Goal: Ask a question

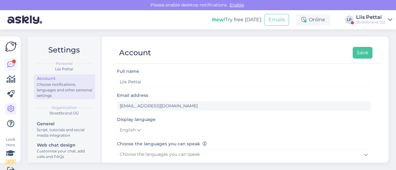
click at [6, 65] on link at bounding box center [10, 64] width 11 height 11
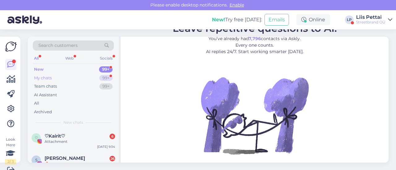
click at [59, 78] on div "My chats 99+" at bounding box center [73, 78] width 81 height 9
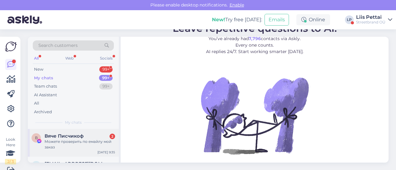
click at [51, 150] on div "В Вяче Писчикоф 2 Можете проверить по емайлу мой заказ [DATE] 9:35" at bounding box center [73, 143] width 91 height 28
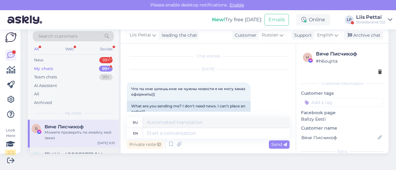
scroll to position [147, 0]
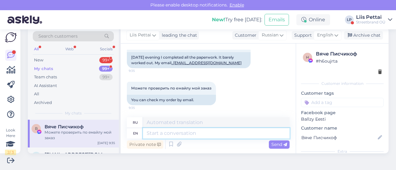
click at [185, 132] on textarea at bounding box center [216, 133] width 147 height 11
click at [243, 135] on textarea at bounding box center [216, 133] width 147 height 11
type textarea "are y"
type textarea "являются"
type textarea "are you lo"
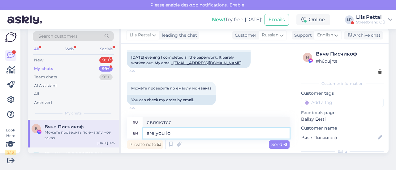
type textarea "ты"
type textarea "are you logged i"
type textarea "вы вошли в систему?"
type textarea "are you logged in?"
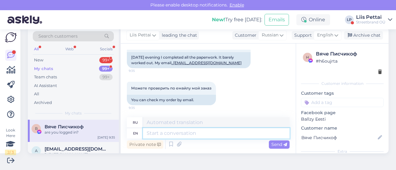
scroll to position [184, 0]
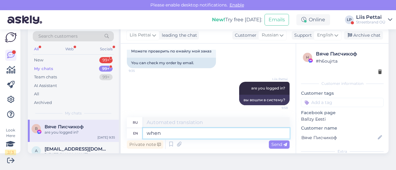
type textarea "when y"
type textarea "когда"
type textarea "when you ar"
type textarea "когда ты"
type textarea "when you are makeing t"
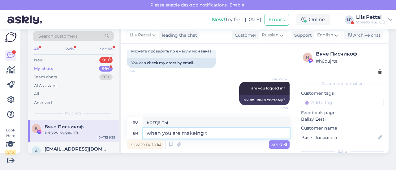
type textarea "когда вы делаете"
type textarea "when you are makeing the order?"
type textarea "когда вы делаете заказ?"
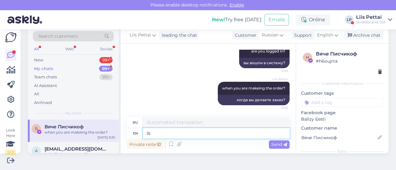
type textarea "is p"
type textarea "является"
type textarea "is phone n"
type textarea "это телефон"
type textarea "is phone nr"
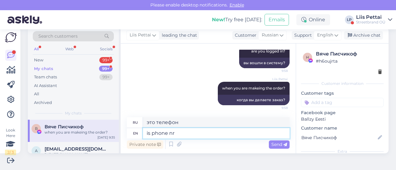
type textarea "номер телефона"
type textarea "is phone nr written?"
type textarea "номер телефона написан?"
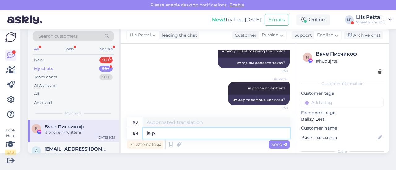
type textarea "is pa"
type textarea "является"
type textarea "is parcel ma"
type textarea "это посылка"
type textarea "is parcel machine ch"
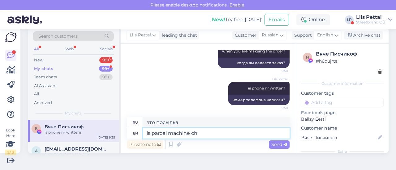
type textarea "это посылочный автомат"
type textarea "is parcel machine chosen a"
type textarea "выбран ли посылочный автомат"
type textarea "is parcel machine chosen and wh"
type textarea "выбран ли посылочный автомат и"
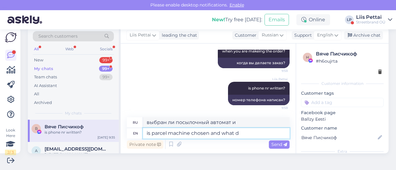
type textarea "is parcel machine chosen and what di"
type textarea "выбран ли посылочный автомат и какой"
type textarea "is parcel machine chosen and what did y"
type textarea "выбран ли посылочный автомат и что он сделал"
type textarea "is parcel machine chosen and what did you sh"
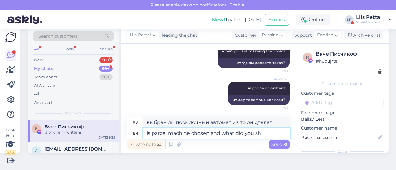
type textarea "выбран ли посылочный автомат и что вы сделали"
type textarea "is parcel machine chosen and what did you shoce w"
type textarea "выбран [PERSON_NAME] пакомат и что вы выбрали?"
type textarea "is parcel machine chosen and what did you shoce for t"
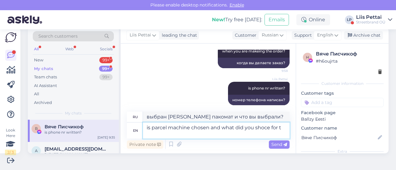
type textarea "Выбран ли пакомат и что вы выбрали?"
type textarea "is parcel machine chosen and what did you shoce for the pa"
type textarea "выбран ли пакомат и что вы выбрали для"
type textarea "is parcel machine chosen and what did you shoce for the payment?"
type textarea "выбран ли пакомат и что вы выбрали для оплаты?"
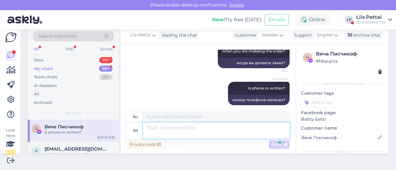
scroll to position [301, 0]
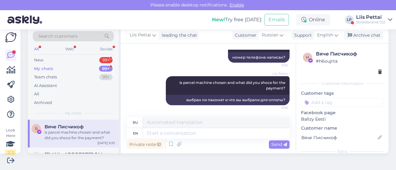
click at [96, 125] on div "Вяче Писчикоф" at bounding box center [80, 127] width 71 height 6
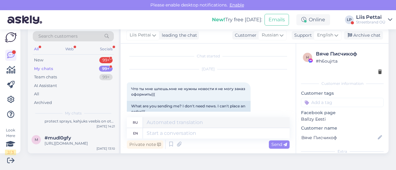
scroll to position [186, 0]
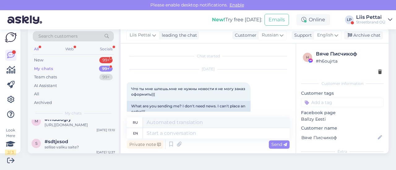
click at [86, 65] on div "My chats 99+" at bounding box center [73, 69] width 81 height 9
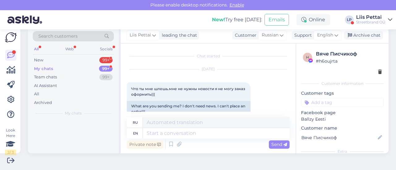
scroll to position [0, 0]
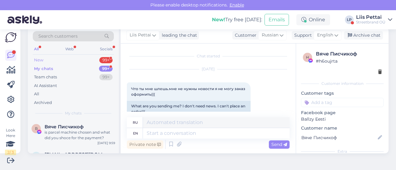
click at [86, 58] on div "New 99+" at bounding box center [73, 60] width 81 height 9
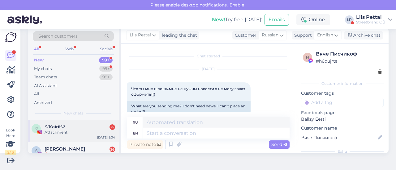
click at [79, 123] on div "♡ ♡Kairit♡ 6 Attachment [DATE] 9:34" at bounding box center [73, 131] width 91 height 22
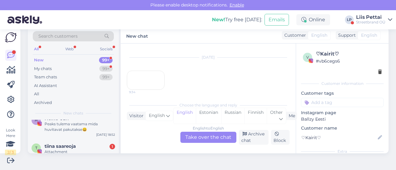
scroll to position [99, 0]
click at [79, 123] on div "Peaks tulema vaatama mida huvitavat pakutakse😀" at bounding box center [80, 125] width 71 height 11
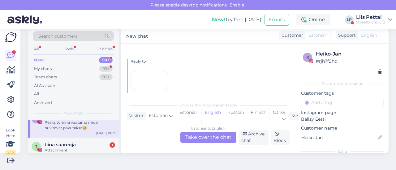
scroll to position [0, 0]
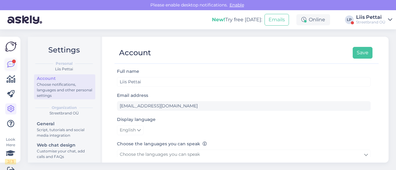
click at [13, 63] on icon at bounding box center [10, 64] width 7 height 7
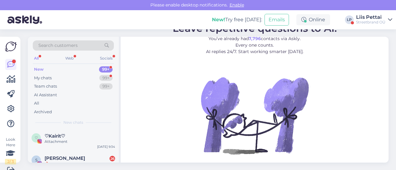
click at [366, 23] on div "Streetbrand OÜ" at bounding box center [370, 22] width 29 height 5
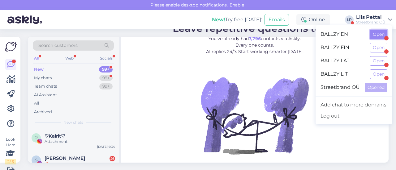
click at [376, 38] on button "Open" at bounding box center [378, 35] width 17 height 10
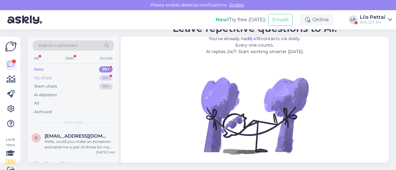
click at [71, 79] on div "My chats 99+" at bounding box center [73, 78] width 81 height 9
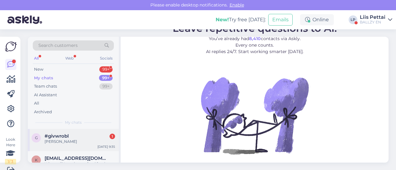
click at [53, 144] on div "Jā biju" at bounding box center [80, 142] width 71 height 6
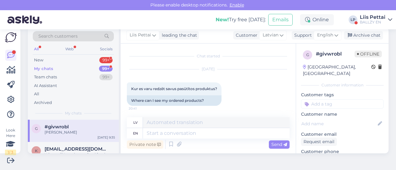
scroll to position [88, 0]
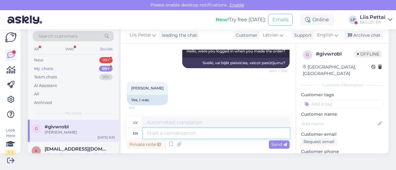
click at [236, 133] on textarea at bounding box center [216, 133] width 147 height 11
type textarea "t"
type textarea "then g"
type textarea "tad"
type textarea "then go"
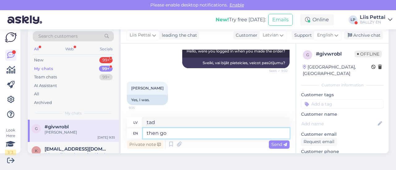
type textarea "tad ej"
type textarea "t"
type textarea "tad"
type textarea "then go u"
type textarea "tad ej"
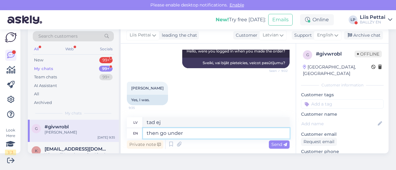
type textarea "then go under y"
type textarea "tad ej zem ūdens"
type textarea "then go under your or"
type textarea "tad ej zem sava"
type textarea "then go under your order"
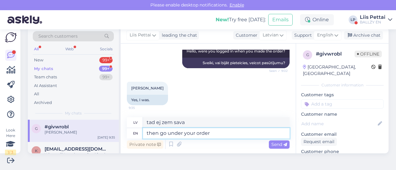
type textarea "tad izpildiet savu pasūtījumu"
type textarea "then go under your order :)"
type textarea "tad izpildi savu pasūtījumu :)"
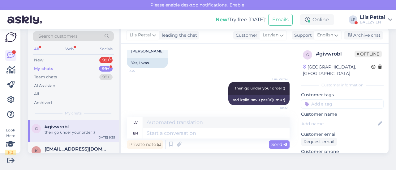
click at [73, 135] on div "g #givwrobl then go under your order :) Sep 1 9:35" at bounding box center [73, 131] width 91 height 22
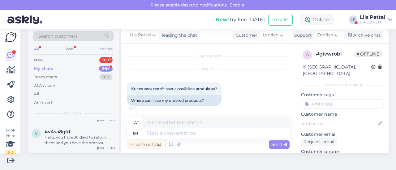
scroll to position [235, 0]
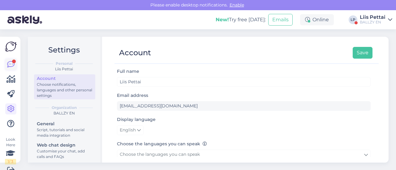
click at [10, 66] on icon at bounding box center [10, 64] width 7 height 7
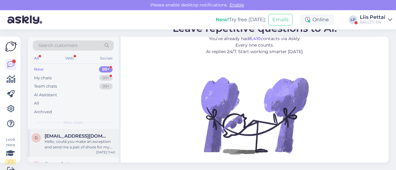
click at [65, 145] on div "Hello, could you make an exception and send me a pair of shoes for my son in Gr…" at bounding box center [80, 144] width 71 height 11
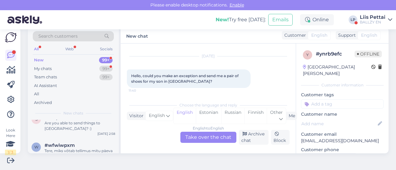
scroll to position [49, 0]
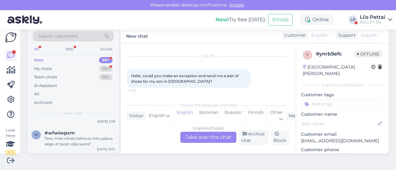
click at [65, 145] on div "Tere, miks võtab tellimus mitu päeva aega, et laost välja saata?" at bounding box center [80, 141] width 71 height 11
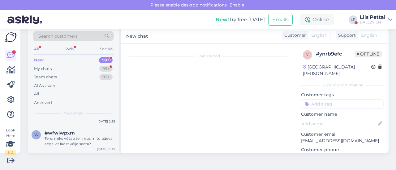
scroll to position [13, 0]
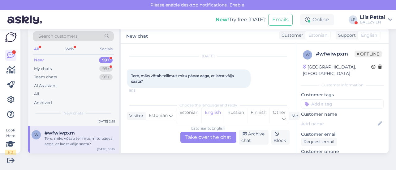
click at [199, 140] on div "Estonian to English Take over the chat" at bounding box center [208, 137] width 56 height 11
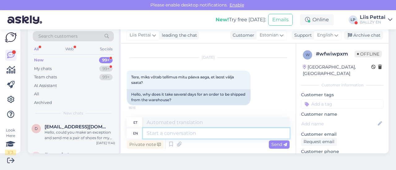
click at [184, 128] on textarea at bounding box center [216, 133] width 147 height 11
type textarea "t"
type textarea "Tere, m"
type textarea "Tere,"
type textarea "Tere, mis on"
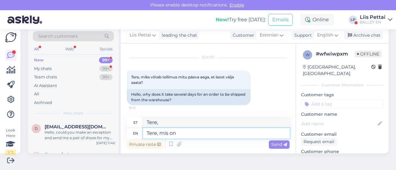
type textarea "Tere, preili"
type textarea "Tere, mis on tel"
type textarea "Tere, eksin"
type textarea "Tere, mis on tellimuse"
type textarea "Tere, minu teada"
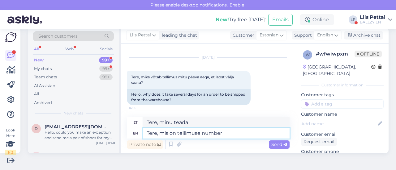
type textarea "Tere, mis on tellimuse number?"
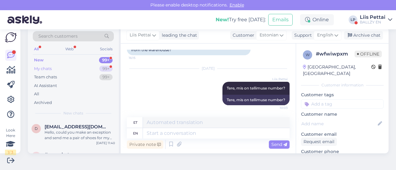
click at [86, 67] on div "My chats 99+" at bounding box center [73, 69] width 81 height 9
